Goal: Transaction & Acquisition: Subscribe to service/newsletter

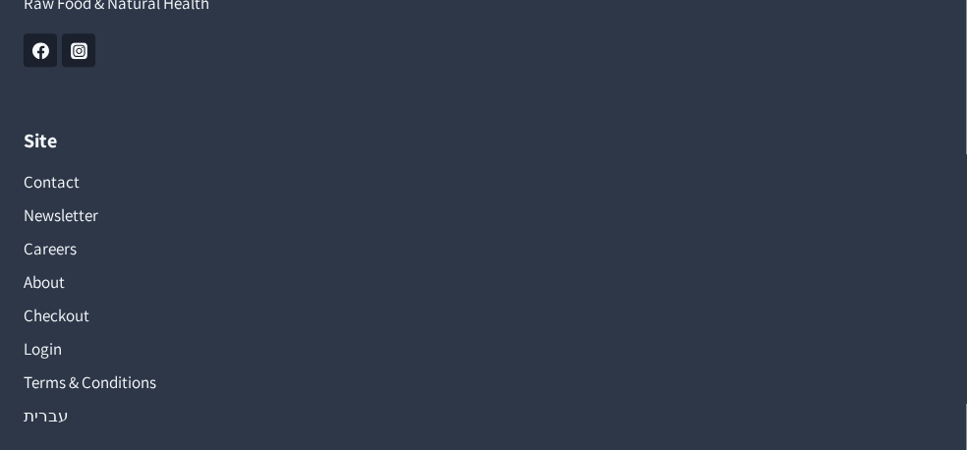
scroll to position [2347, 0]
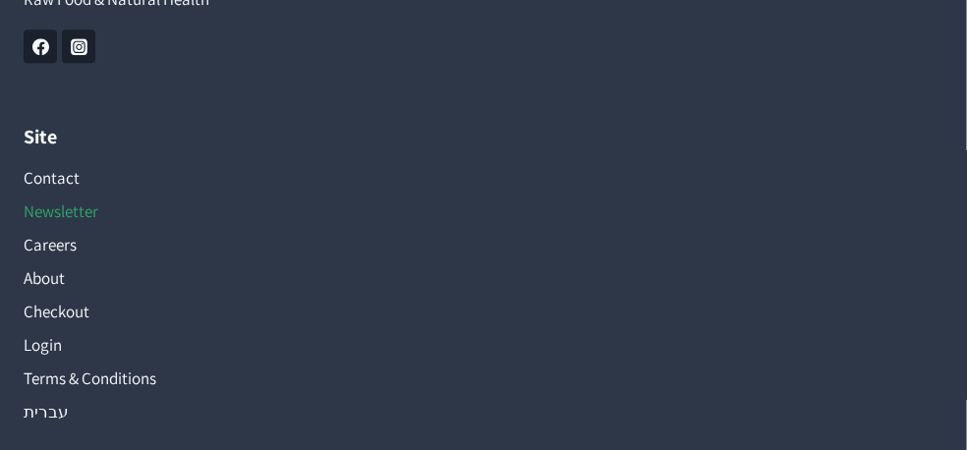
click at [56, 211] on link "Newsletter" at bounding box center [483, 210] width 919 height 33
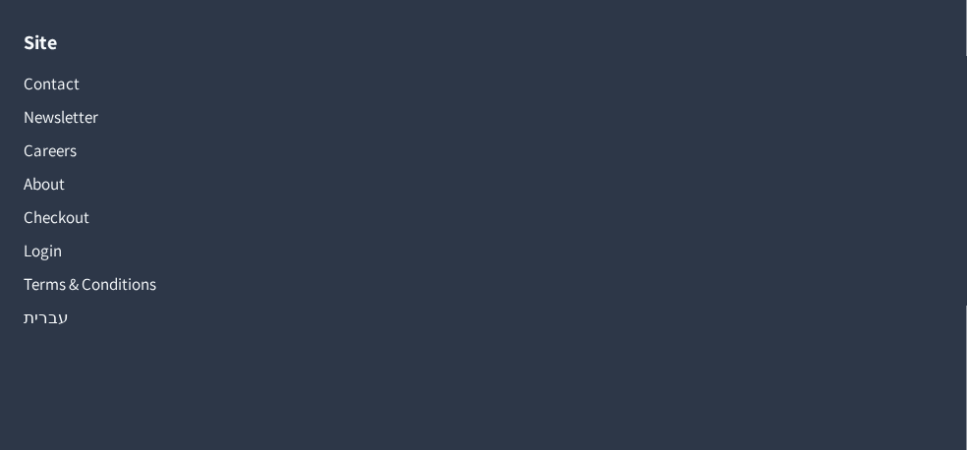
scroll to position [2446, 0]
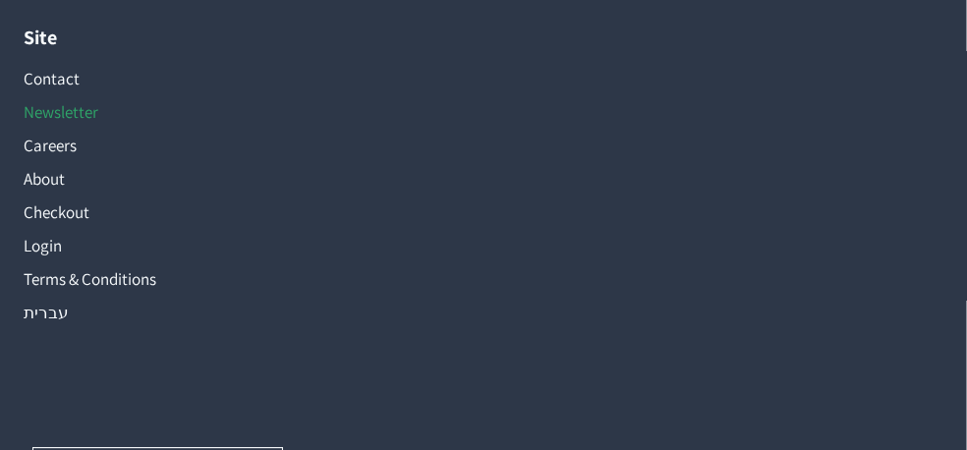
click at [66, 110] on link "Newsletter" at bounding box center [483, 111] width 919 height 33
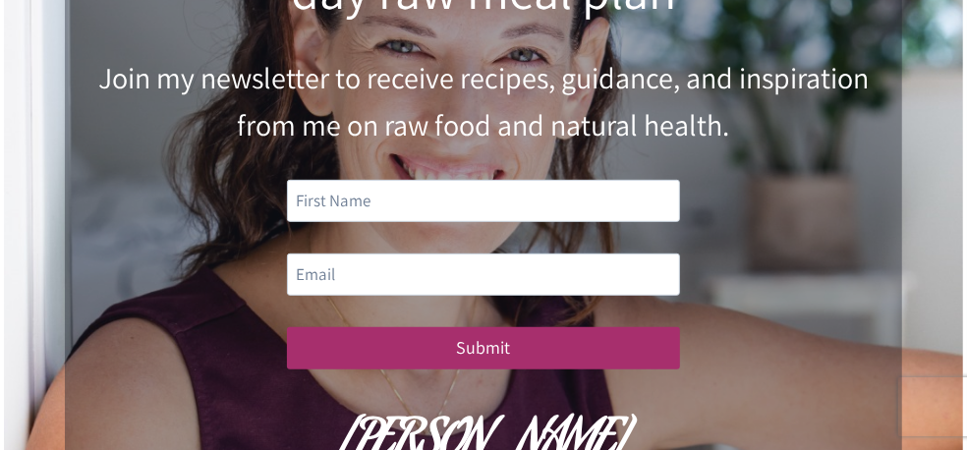
scroll to position [305, 0]
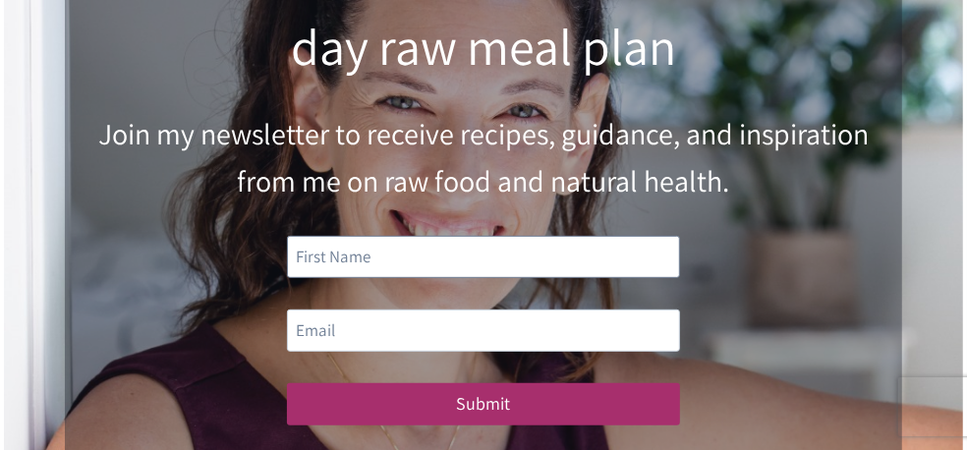
click at [382, 256] on input "text" at bounding box center [483, 257] width 393 height 42
type input "Nathan"
click at [354, 332] on input "email" at bounding box center [483, 330] width 393 height 42
type input "nath847@aol.com"
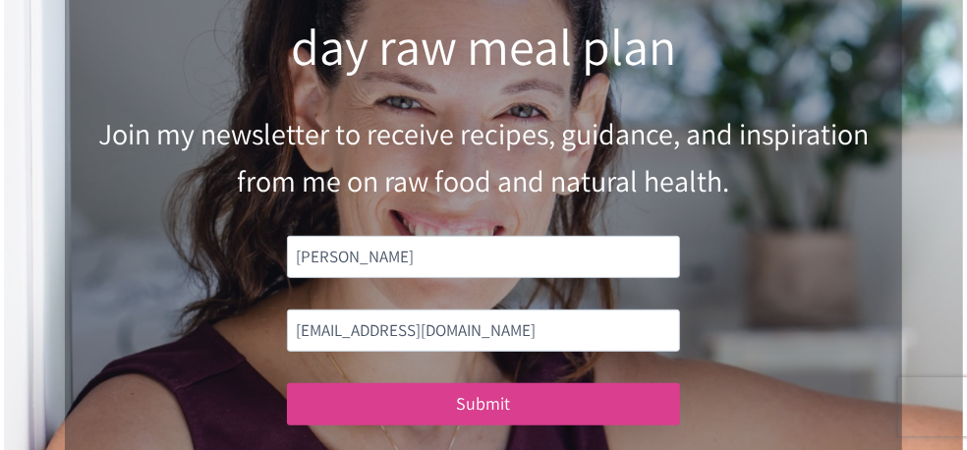
click at [497, 407] on button "Submit" at bounding box center [483, 404] width 393 height 42
